Goal: Task Accomplishment & Management: Manage account settings

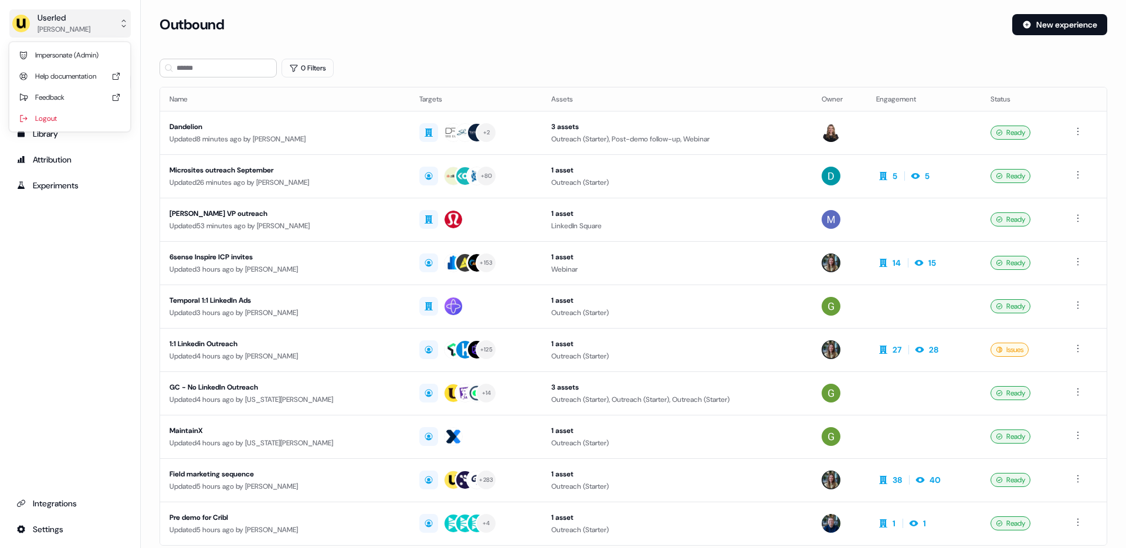
click at [67, 26] on div "[PERSON_NAME]" at bounding box center [64, 29] width 53 height 12
click at [64, 60] on div "Impersonate (Admin)" at bounding box center [69, 55] width 111 height 21
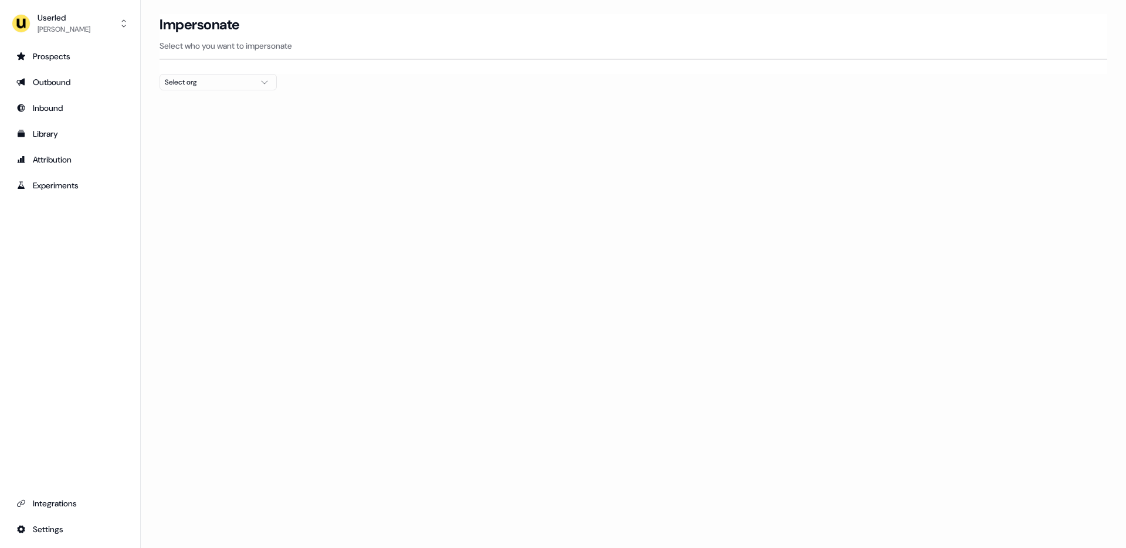
click at [256, 78] on button "Select org" at bounding box center [217, 82] width 117 height 16
type input "*****"
click at [178, 144] on div "Elliptic" at bounding box center [218, 143] width 116 height 19
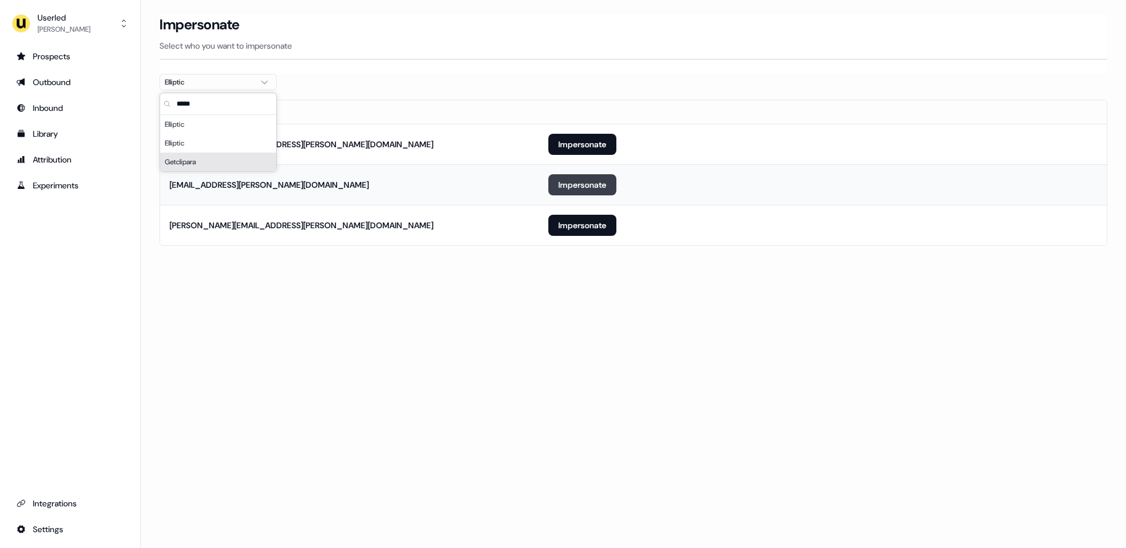
click at [567, 188] on button "Impersonate" at bounding box center [582, 184] width 68 height 21
